Goal: Find specific page/section: Find specific page/section

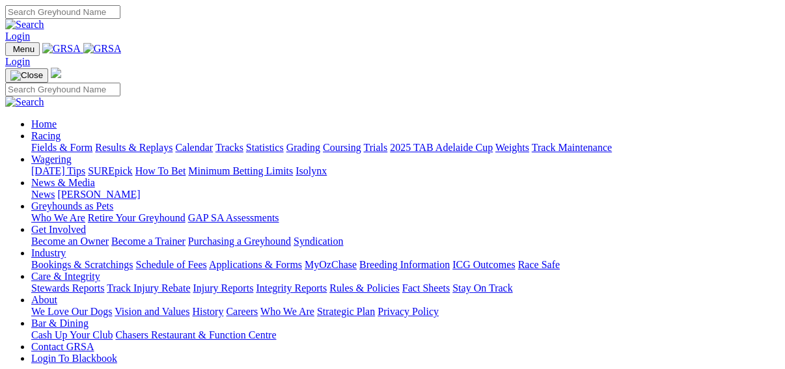
click at [31, 142] on link "Fields & Form" at bounding box center [61, 147] width 61 height 11
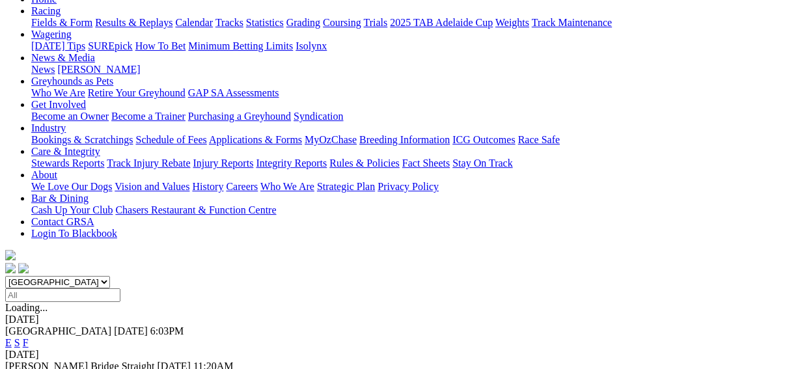
scroll to position [156, 0]
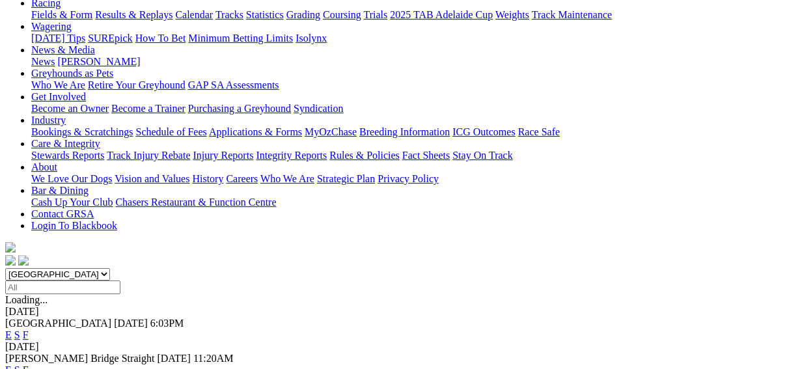
click at [29, 364] on link "F" at bounding box center [26, 369] width 6 height 11
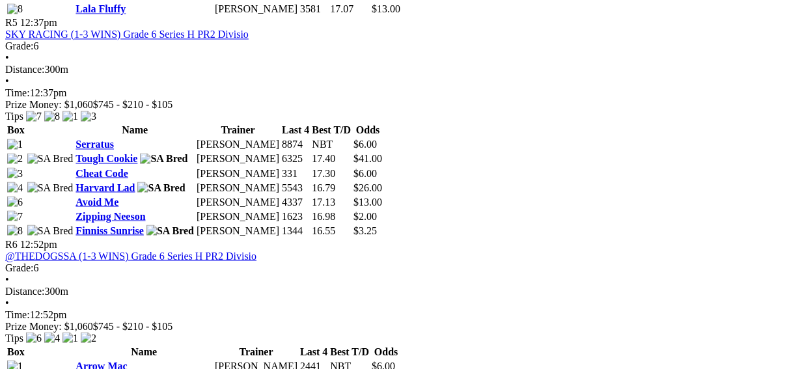
scroll to position [1457, 0]
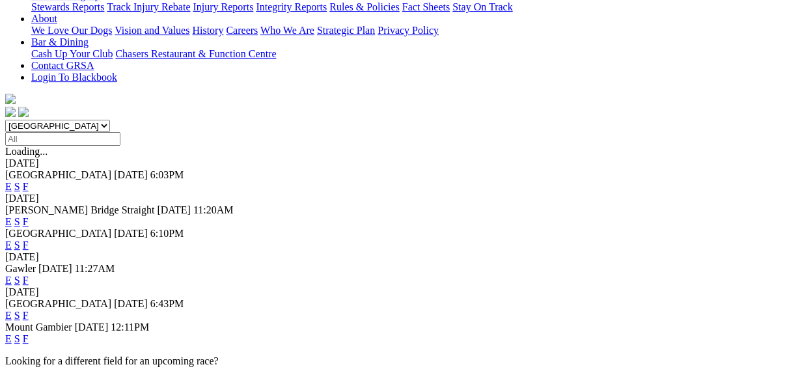
scroll to position [312, 0]
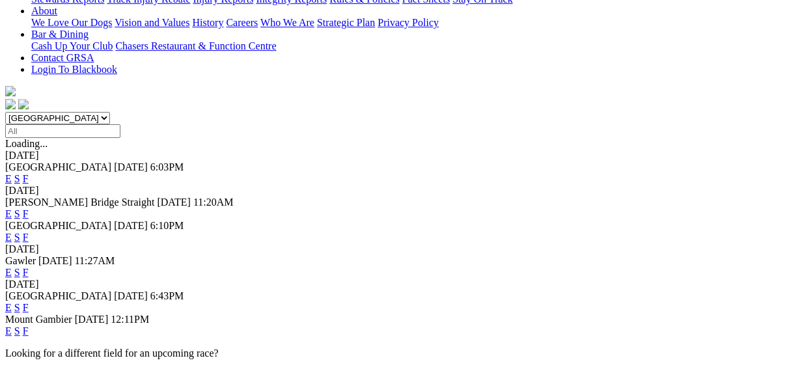
click at [29, 302] on link "F" at bounding box center [26, 307] width 6 height 11
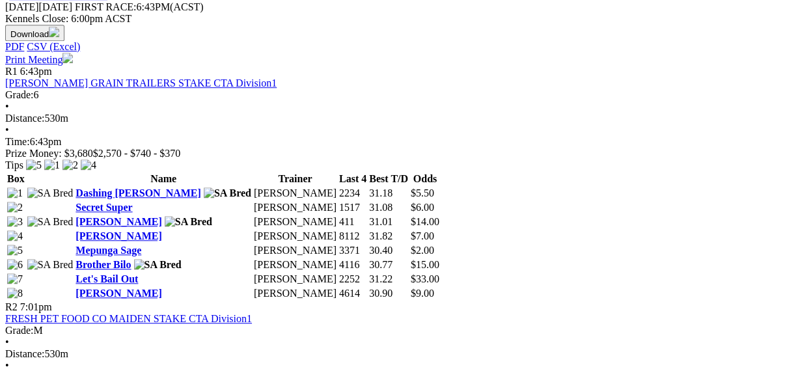
scroll to position [312, 0]
